Goal: Task Accomplishment & Management: Use online tool/utility

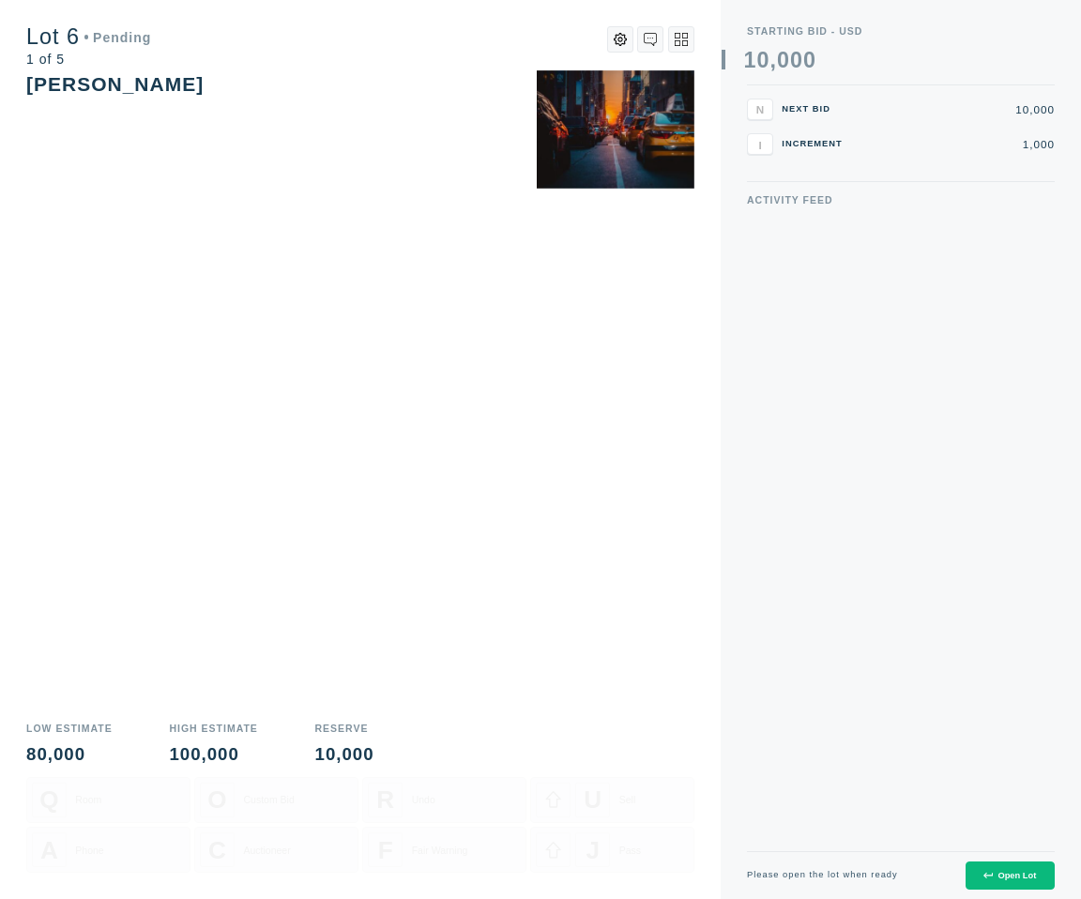
click at [1006, 888] on button "Open Lot" at bounding box center [1009, 875] width 89 height 29
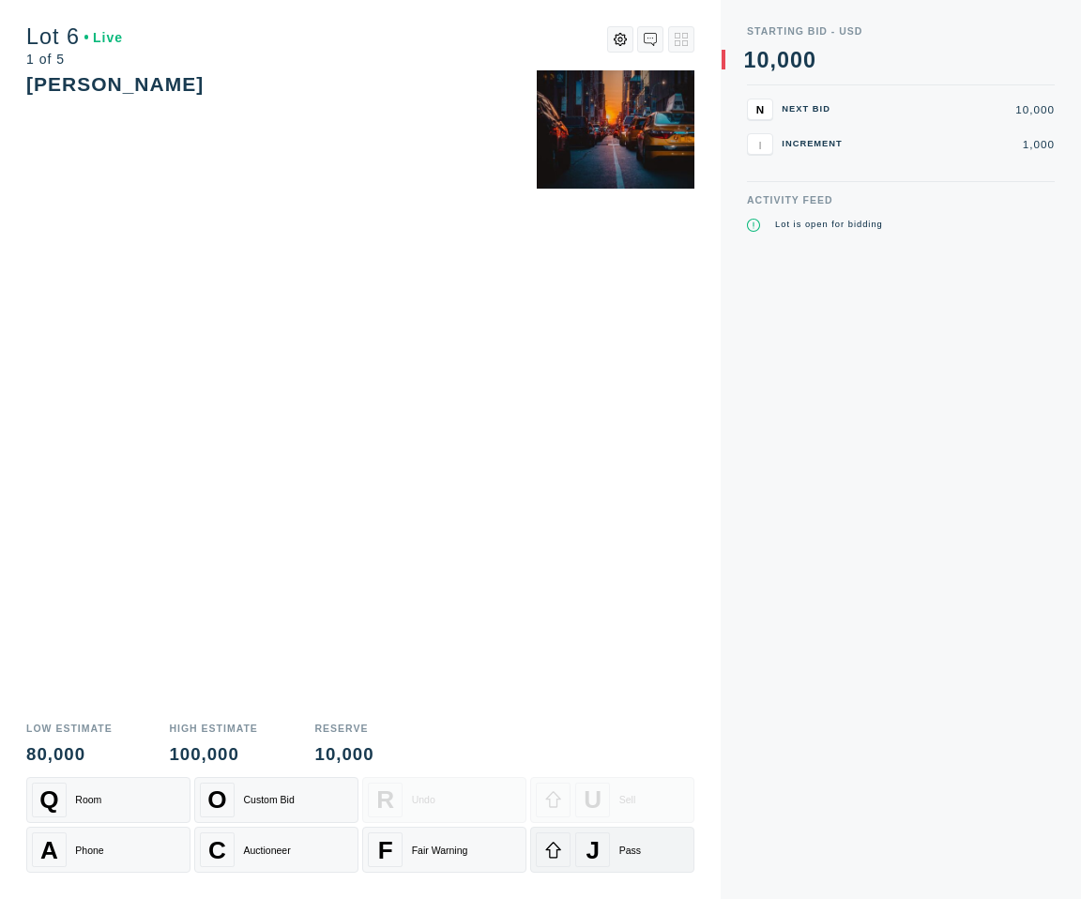
click at [625, 854] on div "Pass" at bounding box center [630, 849] width 22 height 11
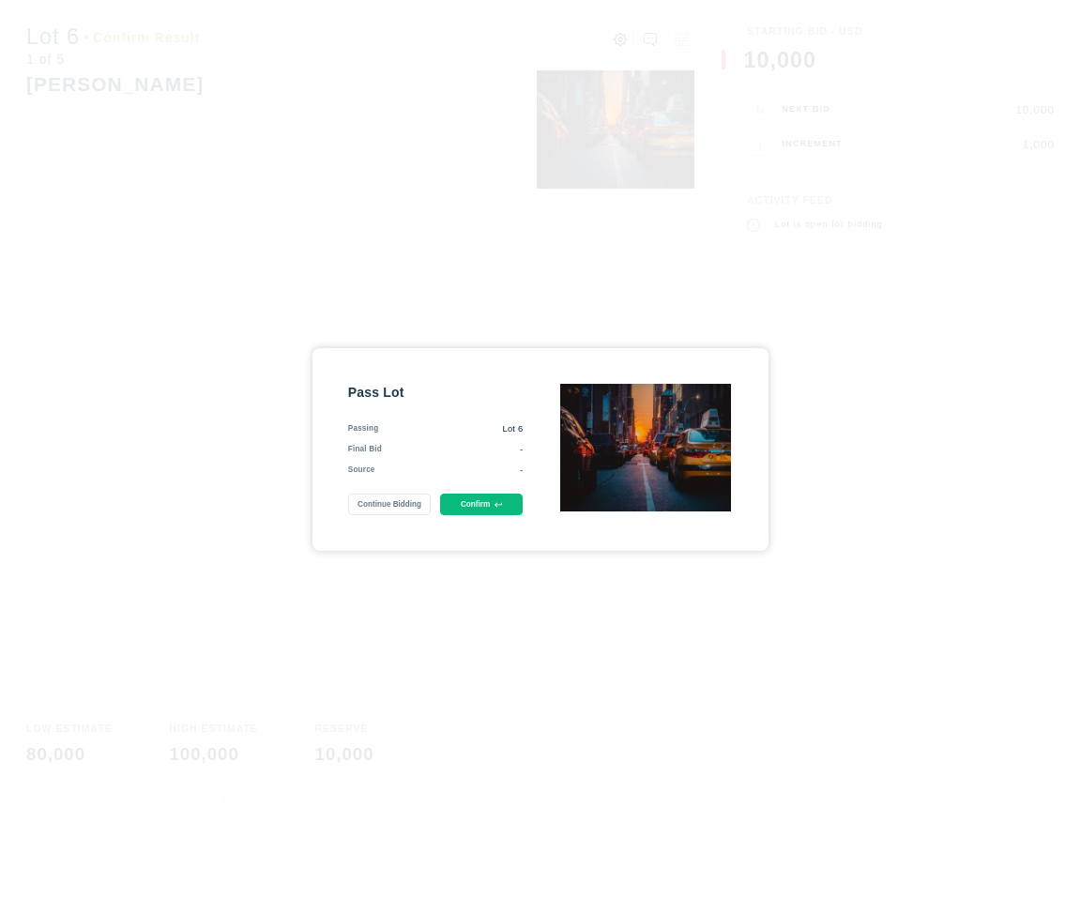
click at [489, 504] on button "Confirm" at bounding box center [481, 504] width 83 height 22
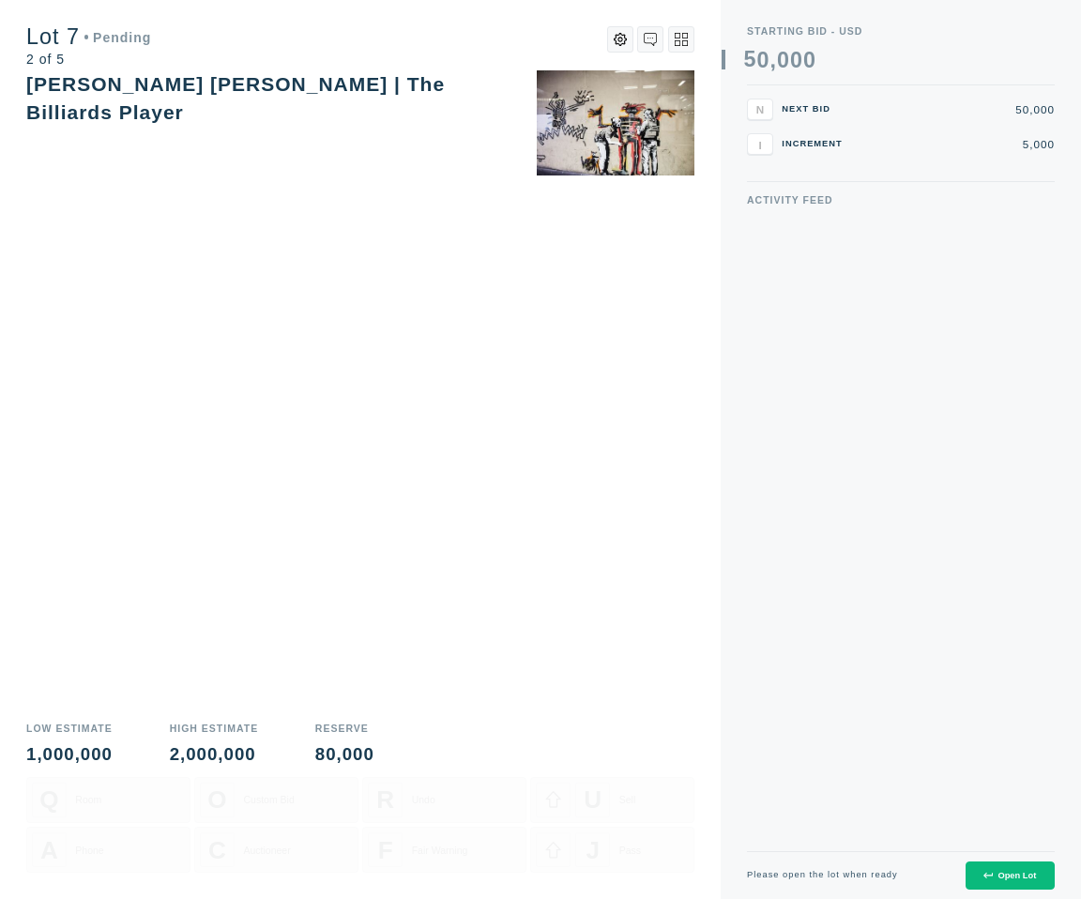
click at [1005, 874] on div "Open Lot" at bounding box center [1009, 875] width 53 height 9
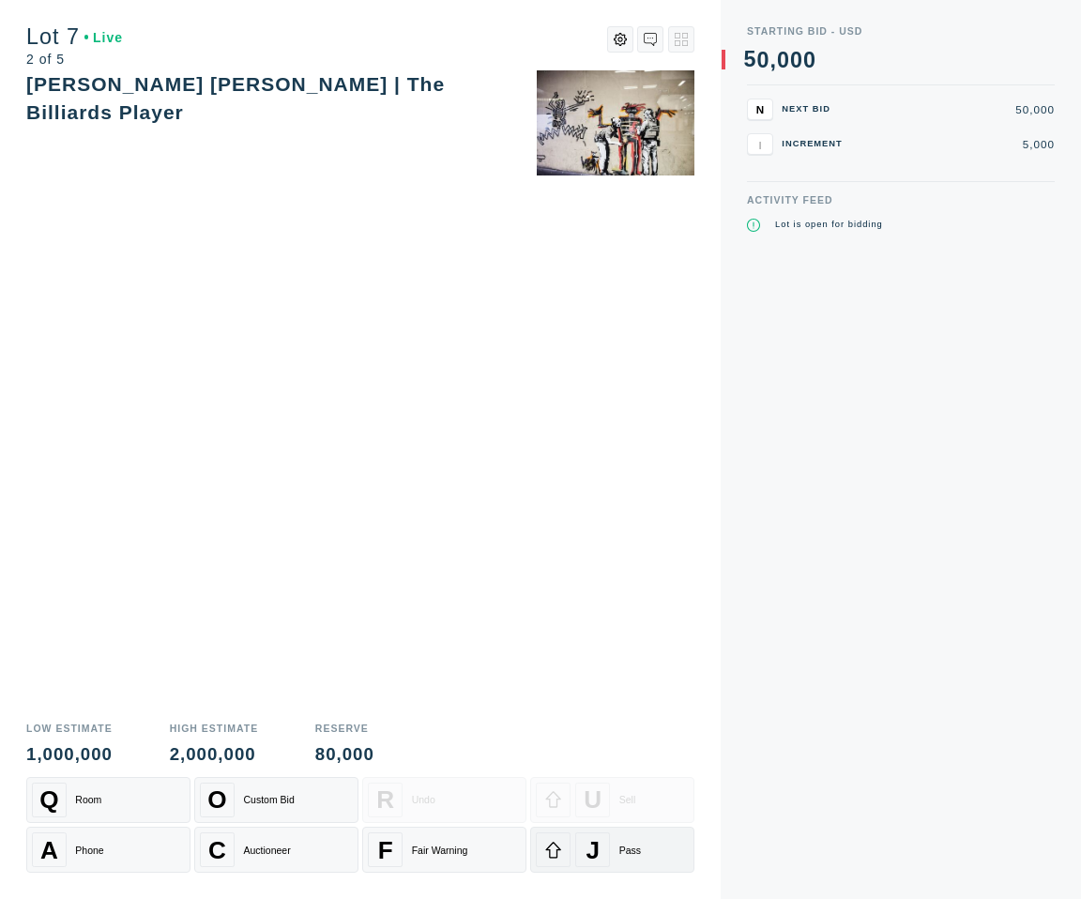
click at [609, 859] on div "J Pass" at bounding box center [612, 849] width 153 height 35
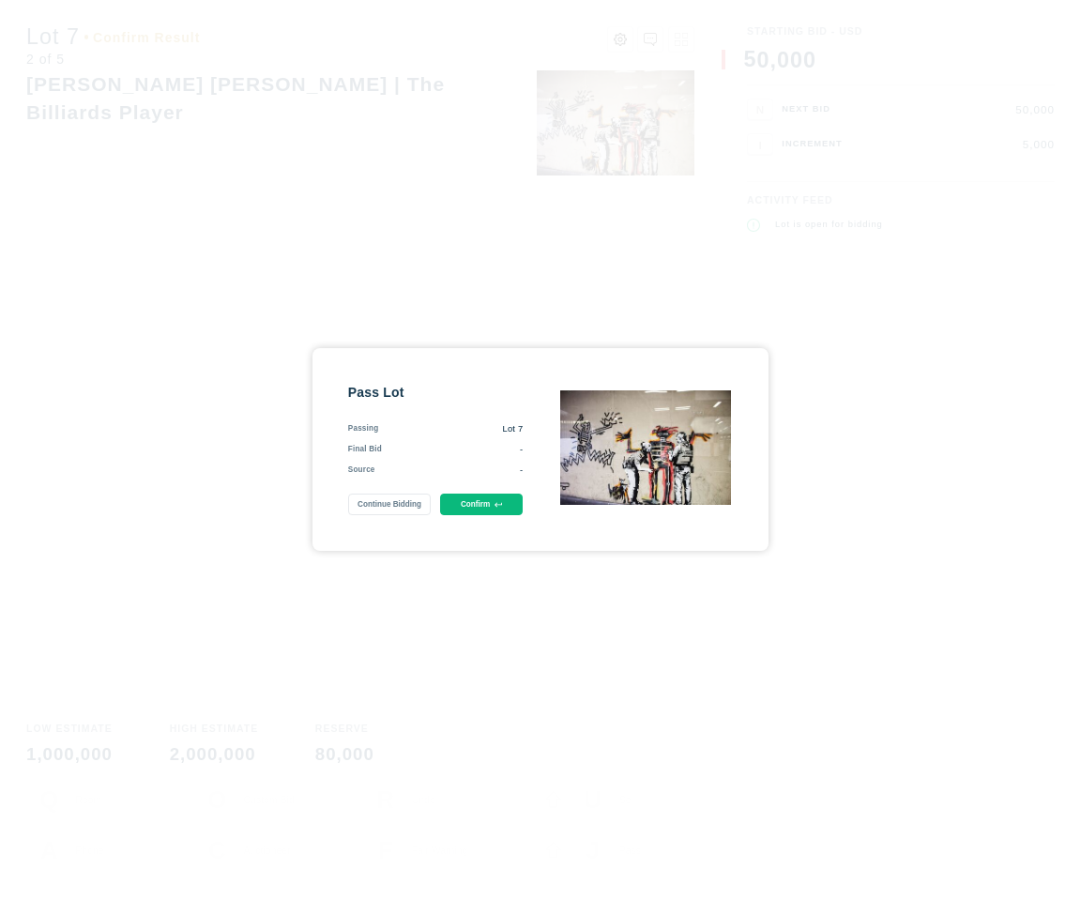
click at [475, 510] on button "Confirm" at bounding box center [481, 504] width 83 height 22
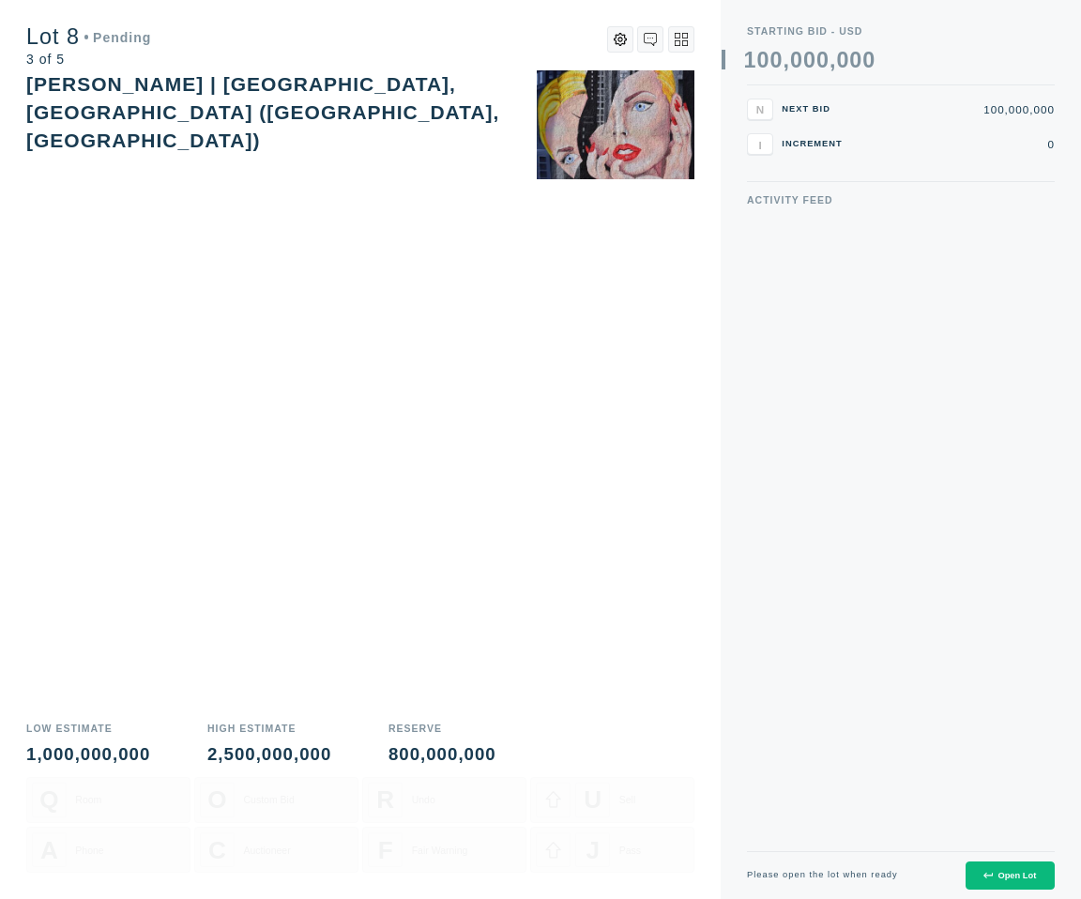
click at [1006, 883] on button "Open Lot" at bounding box center [1009, 875] width 89 height 29
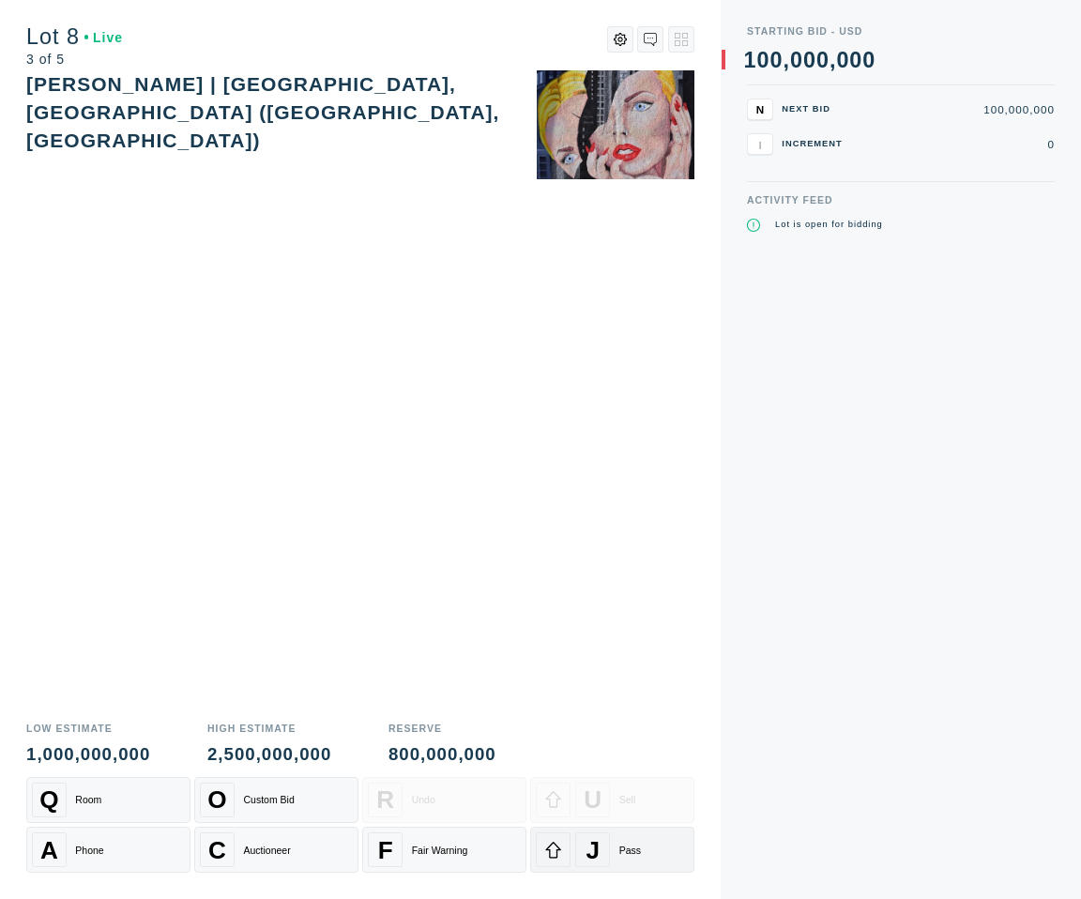
click at [624, 842] on div "J Pass" at bounding box center [612, 849] width 153 height 35
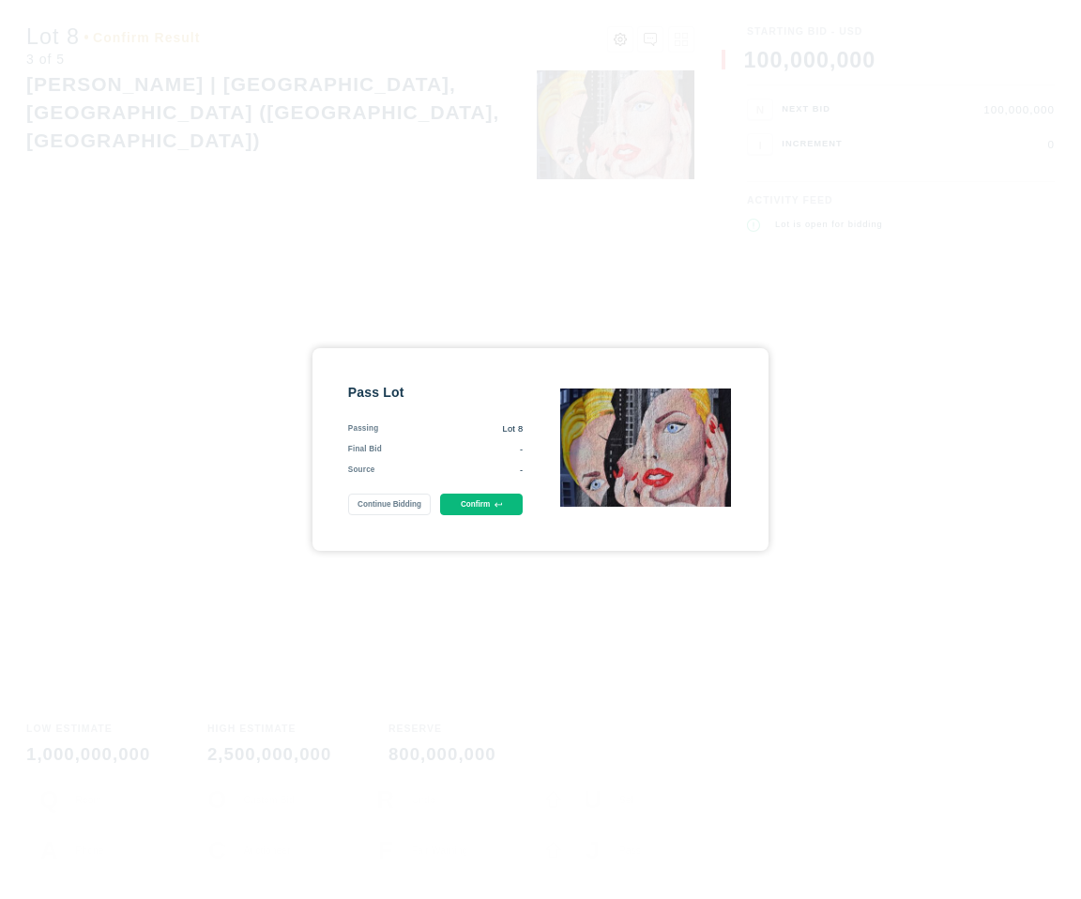
click at [471, 506] on button "Confirm" at bounding box center [481, 504] width 83 height 22
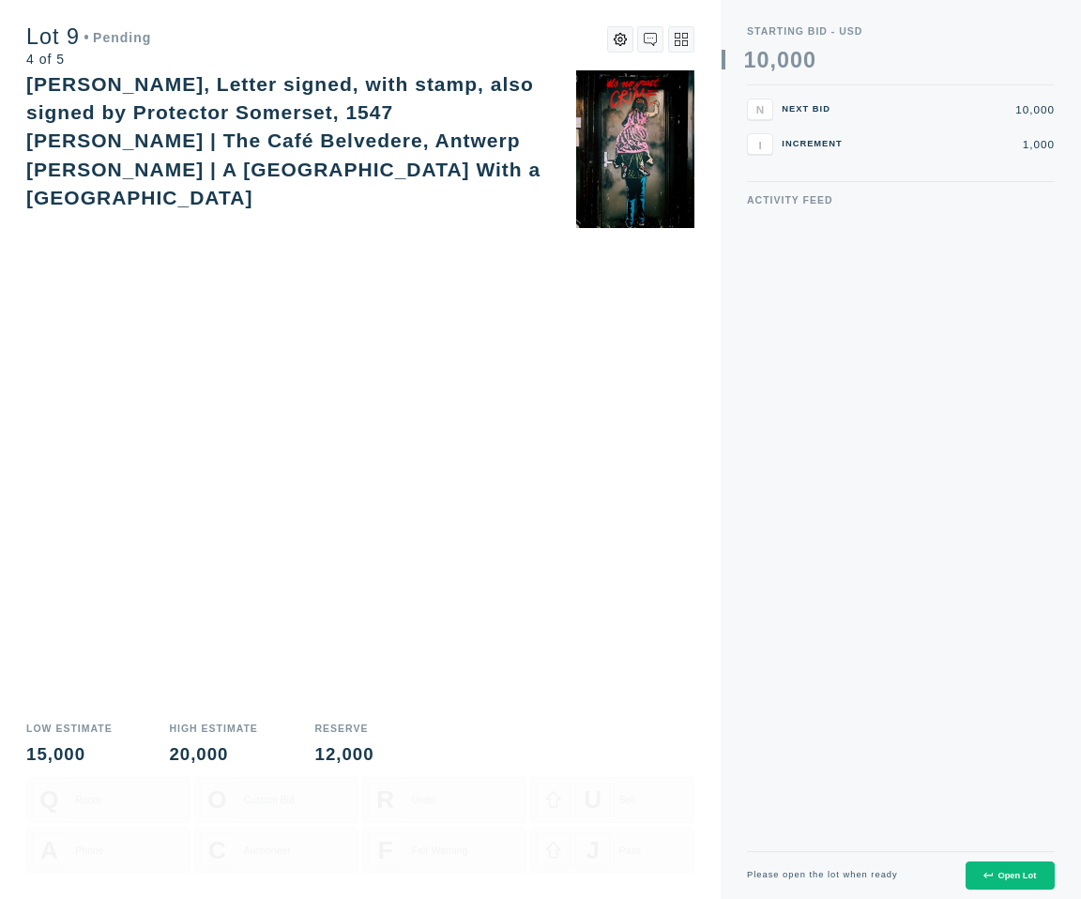
click at [968, 873] on button "Open Lot" at bounding box center [1009, 875] width 89 height 29
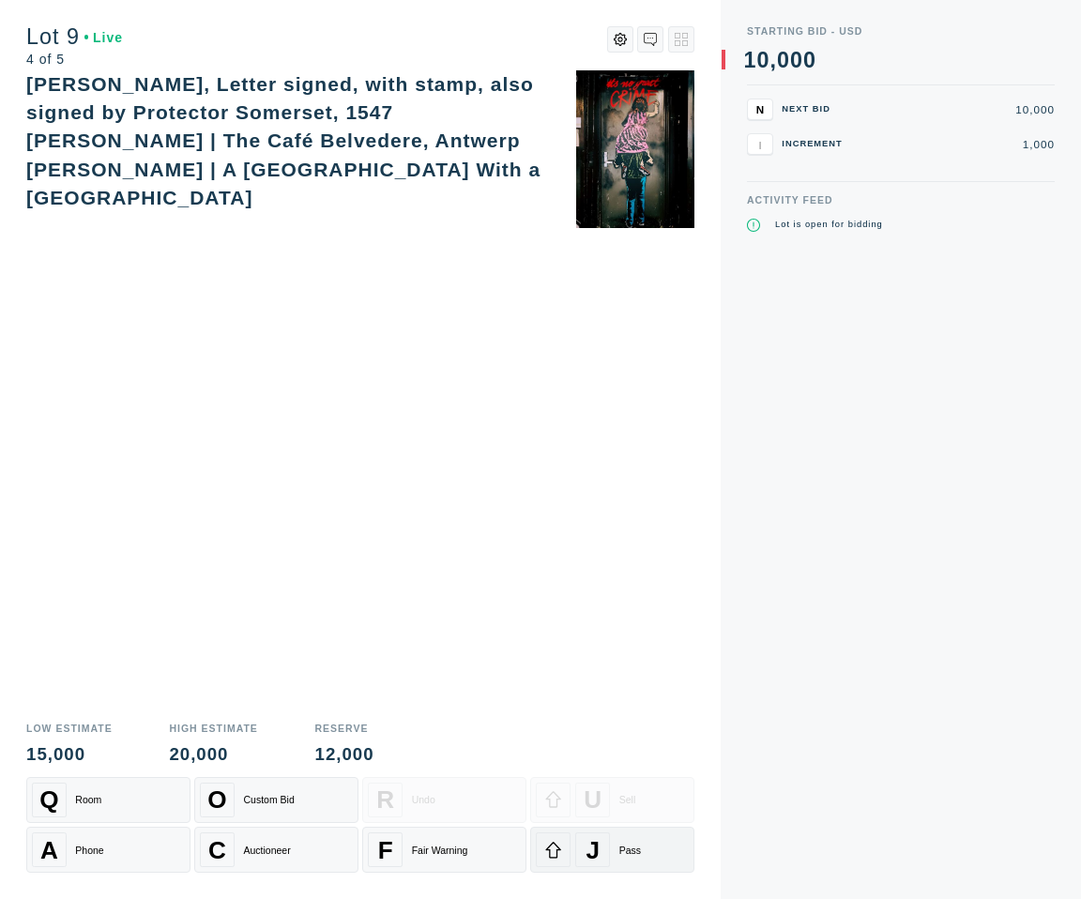
click at [617, 852] on div "J Pass" at bounding box center [612, 849] width 153 height 35
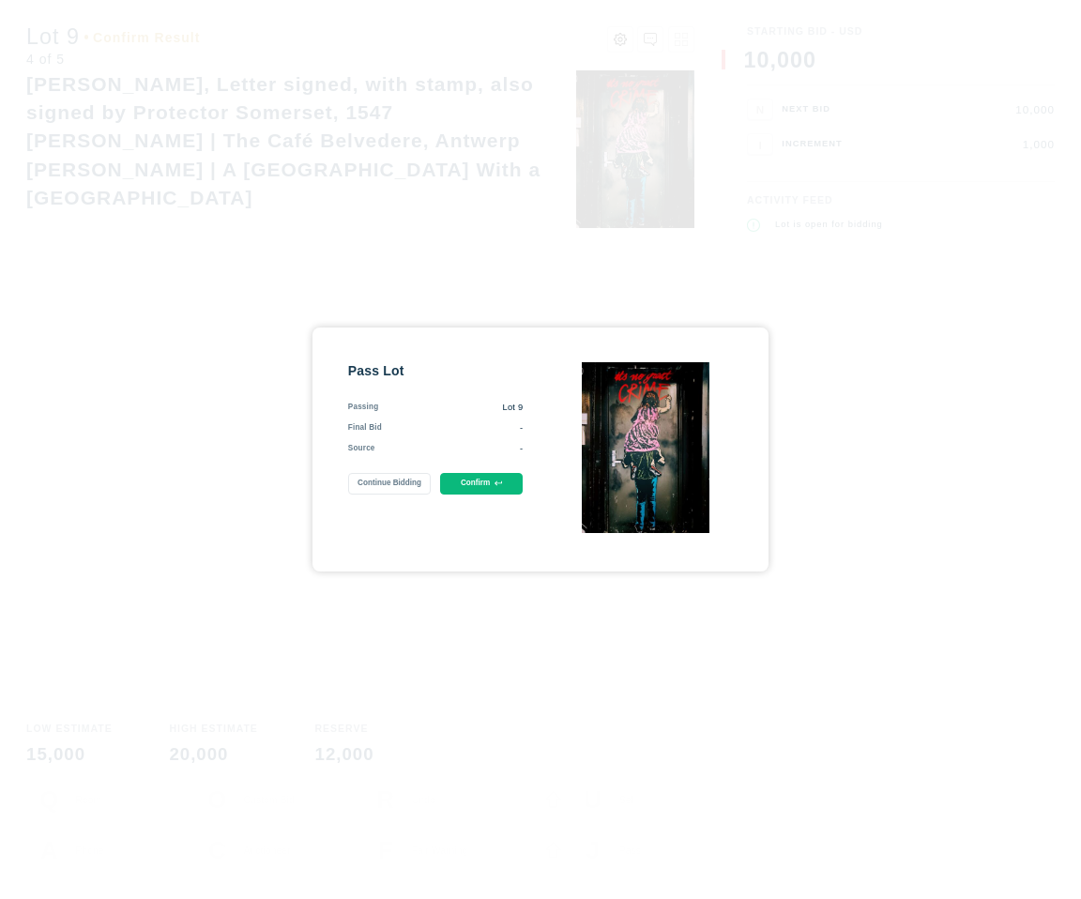
click at [487, 482] on button "Confirm" at bounding box center [481, 484] width 83 height 22
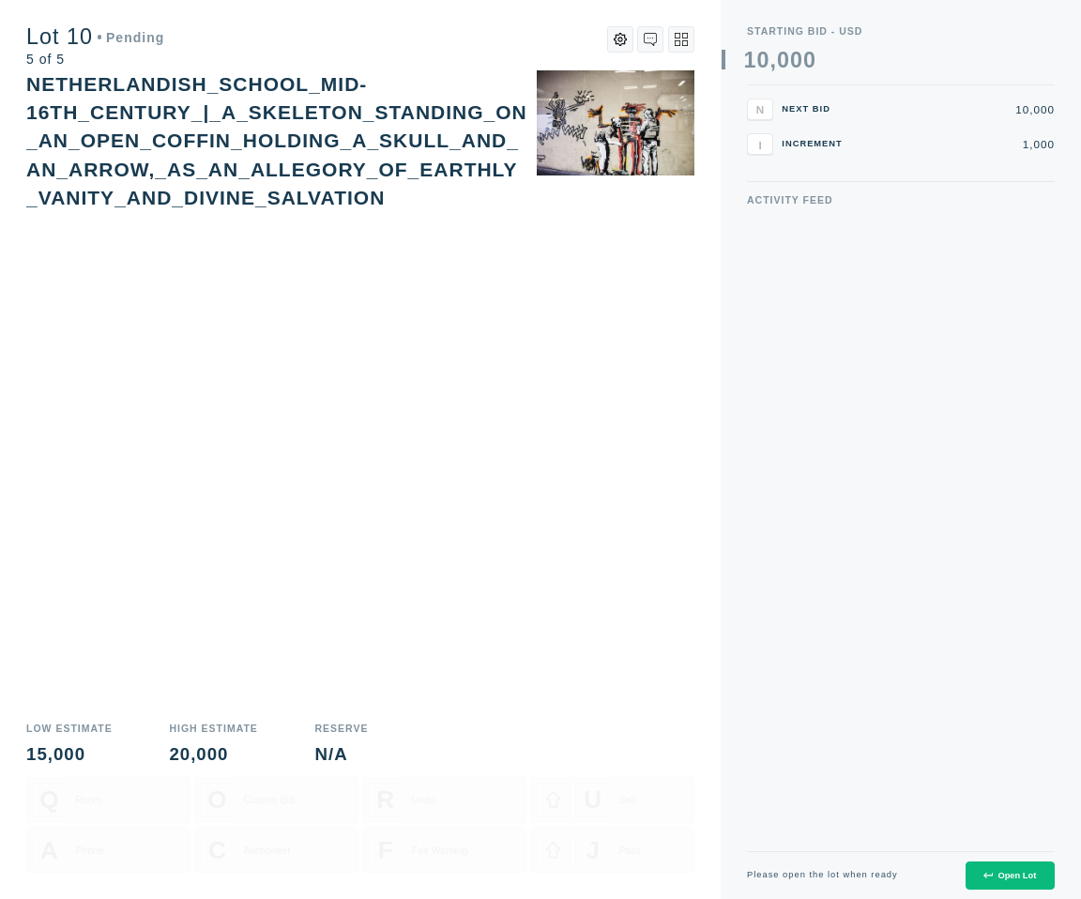
click at [999, 869] on button "Open Lot" at bounding box center [1009, 875] width 89 height 29
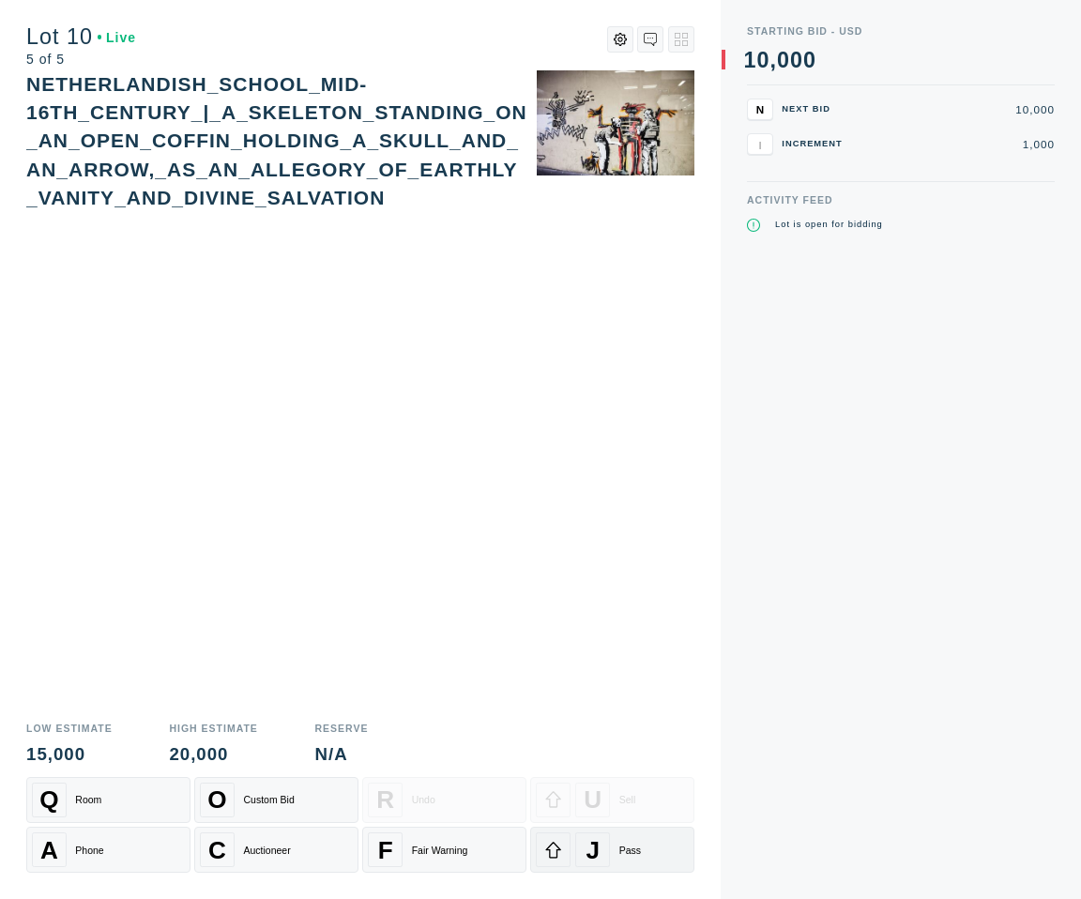
click at [608, 855] on div "J" at bounding box center [592, 849] width 35 height 35
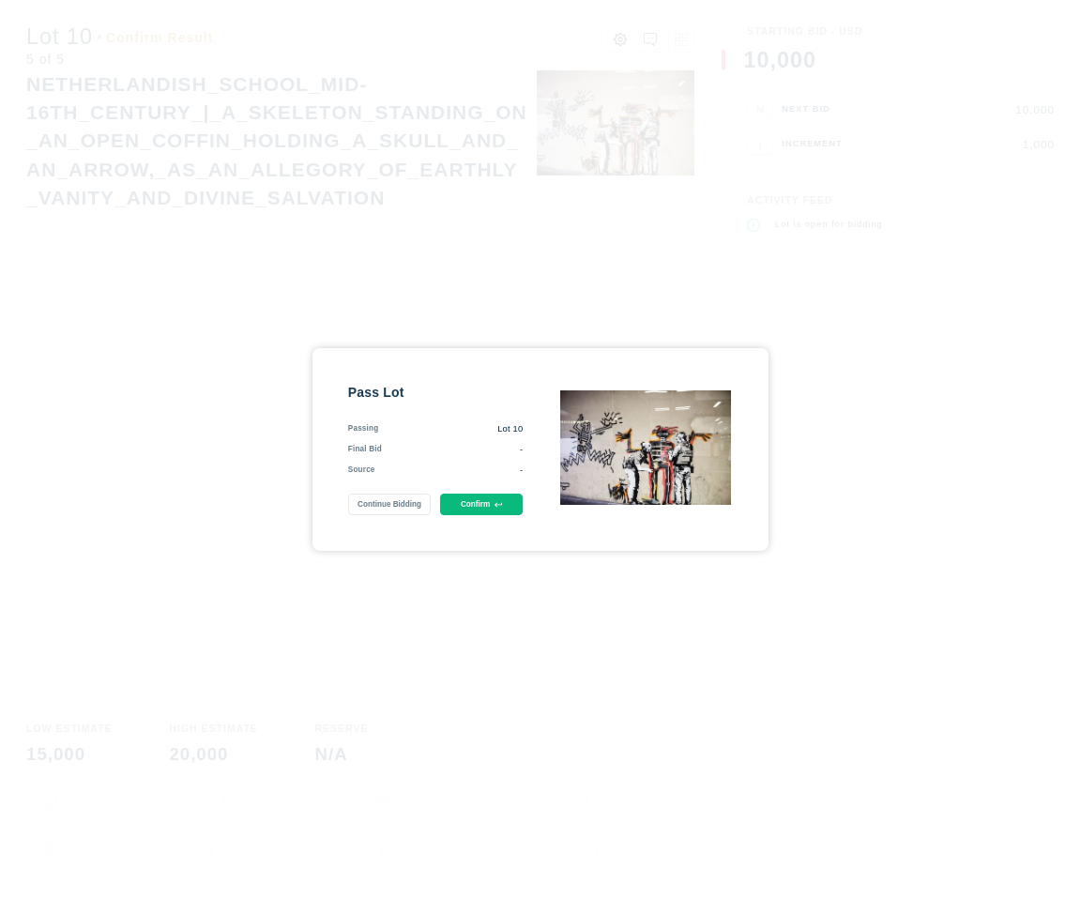
click at [473, 507] on button "Confirm" at bounding box center [481, 504] width 83 height 22
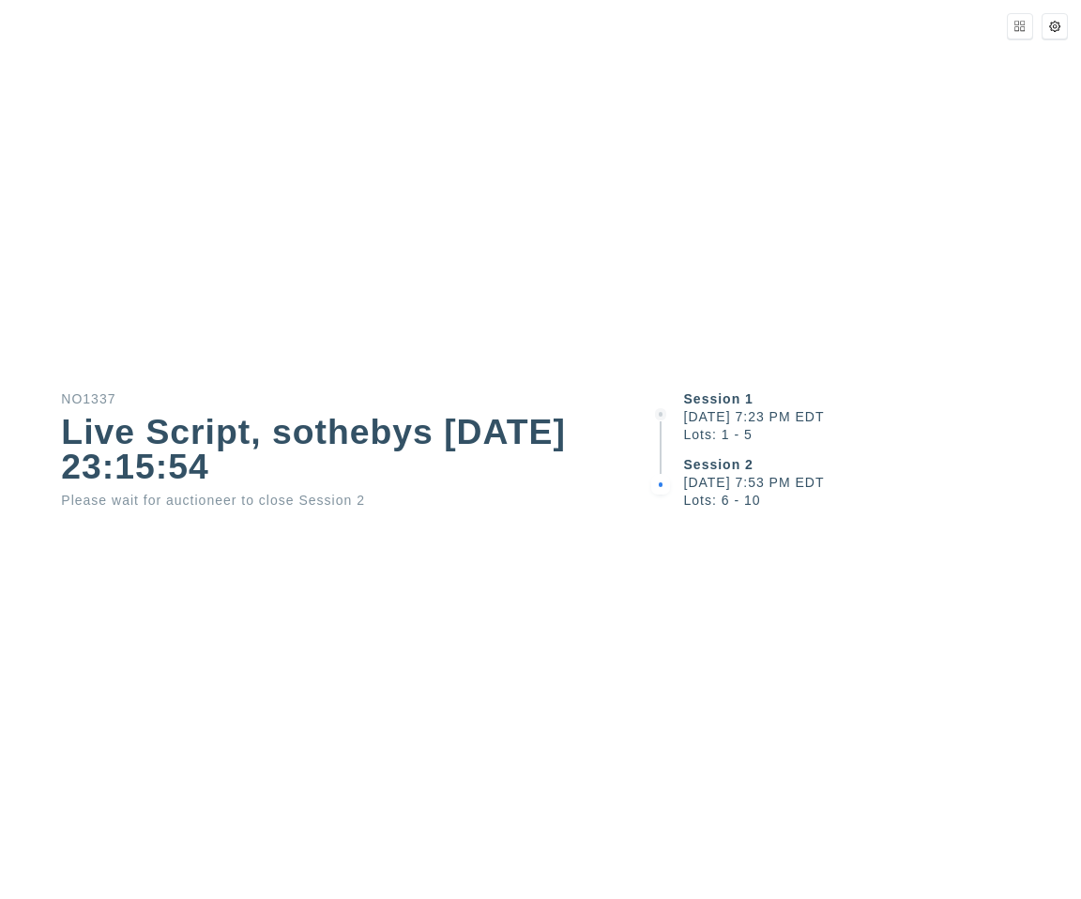
click at [718, 644] on div "Session 1 [DATE] 7:23 PM EDT Lots: 1 - 5 Session 2 [DATE] 7:53 PM EDT Lots: 6 -…" at bounding box center [864, 449] width 432 height 899
click at [763, 641] on div "Session 1 [DATE] 7:23 PM EDT Lots: 1 - 5 Session 2 [DATE] 7:53 PM EDT Lots: 6 -…" at bounding box center [864, 449] width 432 height 899
